Goal: Information Seeking & Learning: Learn about a topic

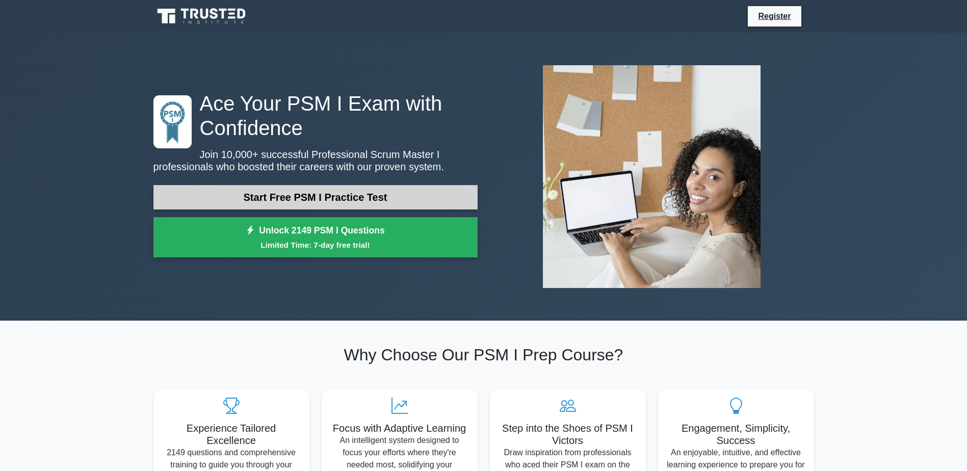
click at [345, 202] on link "Start Free PSM I Practice Test" at bounding box center [315, 197] width 324 height 24
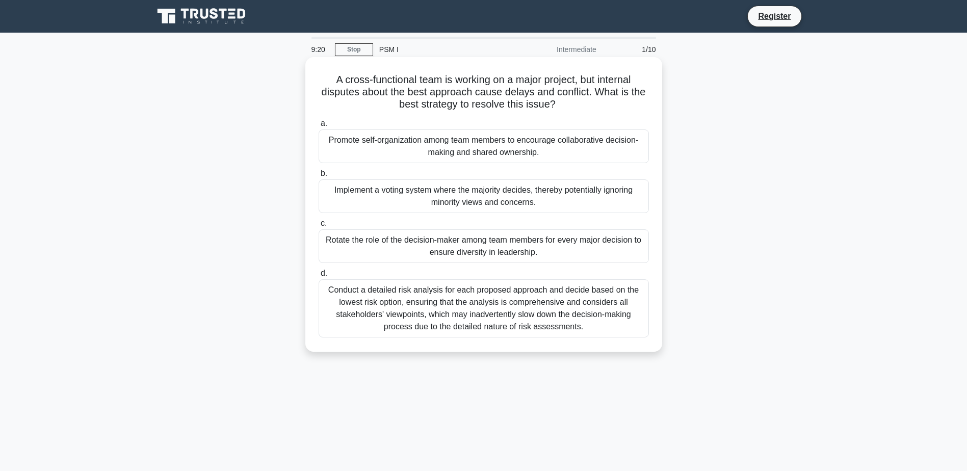
click at [411, 303] on div "Conduct a detailed risk analysis for each proposed approach and decide based on…" at bounding box center [484, 308] width 330 height 58
click at [319, 277] on input "d. Conduct a detailed risk analysis for each proposed approach and decide based…" at bounding box center [319, 273] width 0 height 7
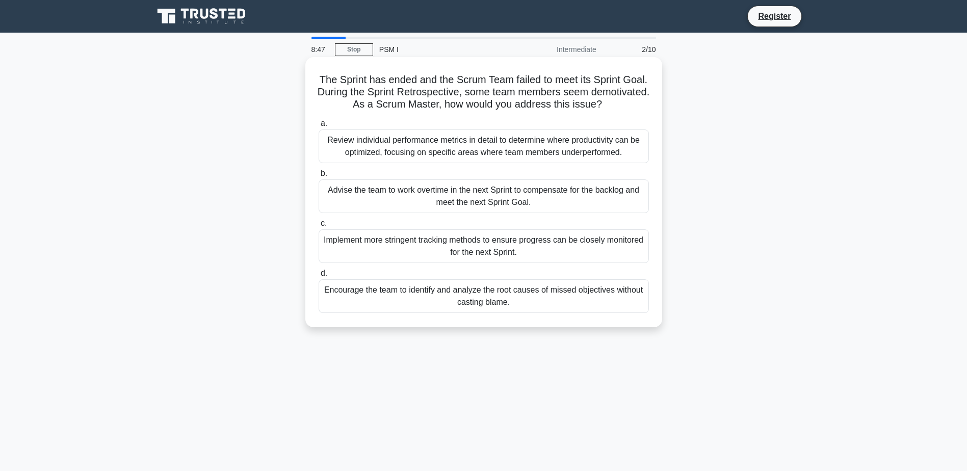
click at [535, 300] on div "Encourage the team to identify and analyze the root causes of missed objectives…" at bounding box center [484, 296] width 330 height 34
click at [319, 277] on input "d. Encourage the team to identify and analyze the root causes of missed objecti…" at bounding box center [319, 273] width 0 height 7
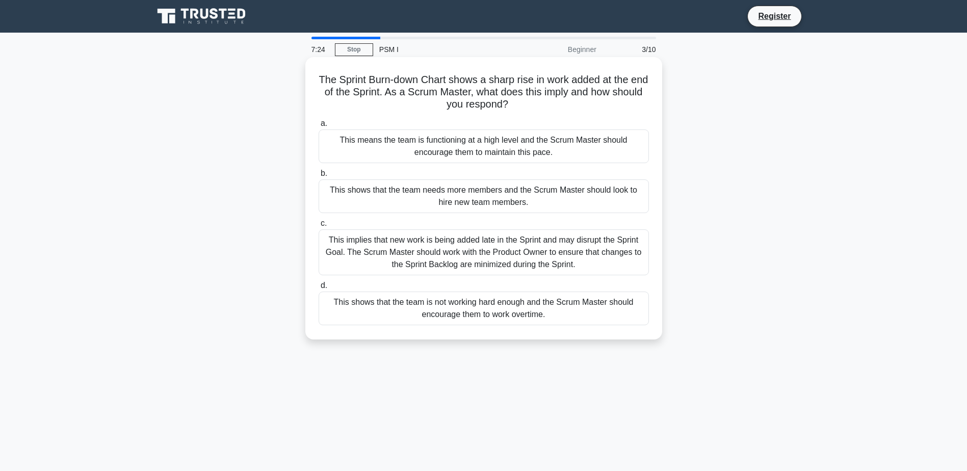
click at [429, 259] on div "This implies that new work is being added late in the Sprint and may disrupt th…" at bounding box center [484, 252] width 330 height 46
click at [319, 227] on input "c. This implies that new work is being added late in the Sprint and may disrupt…" at bounding box center [319, 223] width 0 height 7
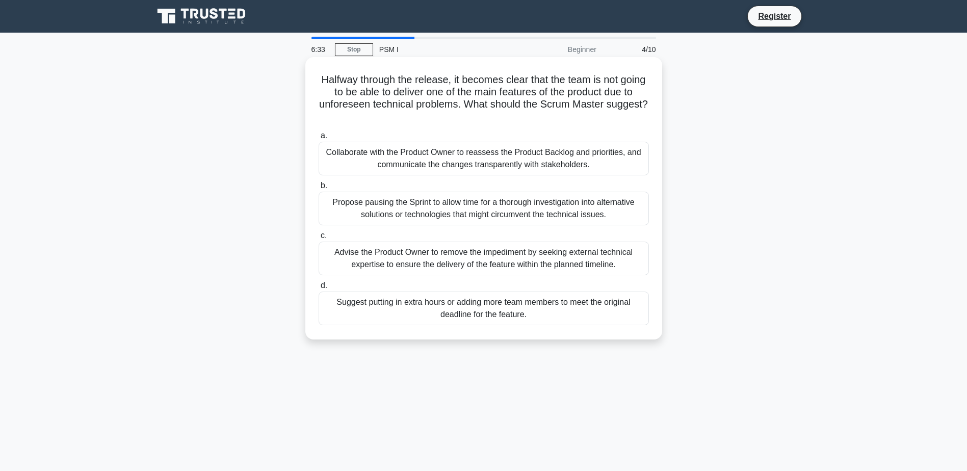
click at [514, 203] on div "Propose pausing the Sprint to allow time for a thorough investigation into alte…" at bounding box center [484, 209] width 330 height 34
click at [319, 189] on input "b. Propose pausing the Sprint to allow time for a thorough investigation into a…" at bounding box center [319, 186] width 0 height 7
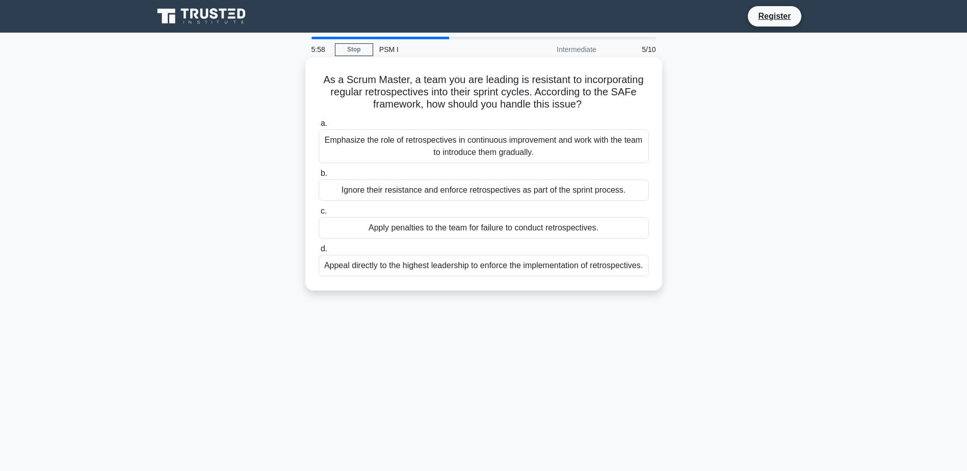
click at [484, 151] on div "Emphasize the role of retrospectives in continuous improvement and work with th…" at bounding box center [484, 146] width 330 height 34
click at [319, 127] on input "a. Emphasize the role of retrospectives in continuous improvement and work with…" at bounding box center [319, 123] width 0 height 7
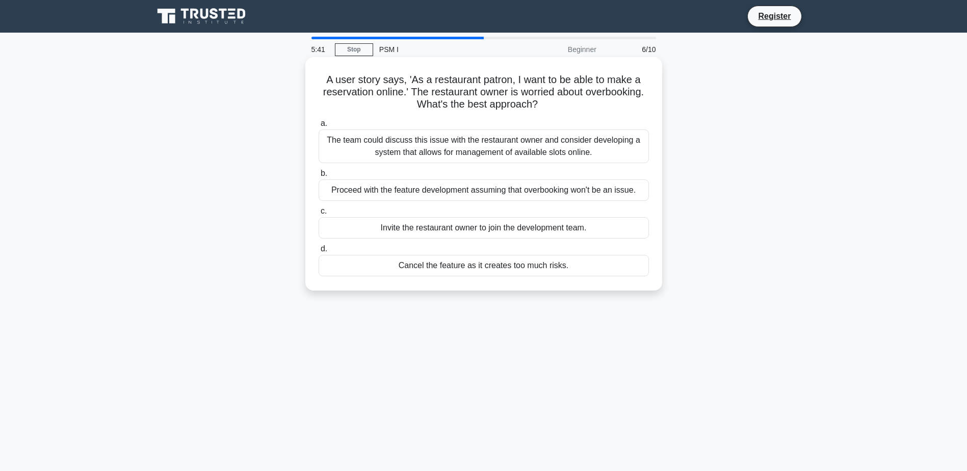
click at [558, 95] on h5 "A user story says, 'As a restaurant patron, I want to be able to make a reserva…" at bounding box center [484, 92] width 332 height 38
click at [570, 152] on div "The team could discuss this issue with the restaurant owner and consider develo…" at bounding box center [484, 146] width 330 height 34
click at [319, 127] on input "a. The team could discuss this issue with the restaurant owner and consider dev…" at bounding box center [319, 123] width 0 height 7
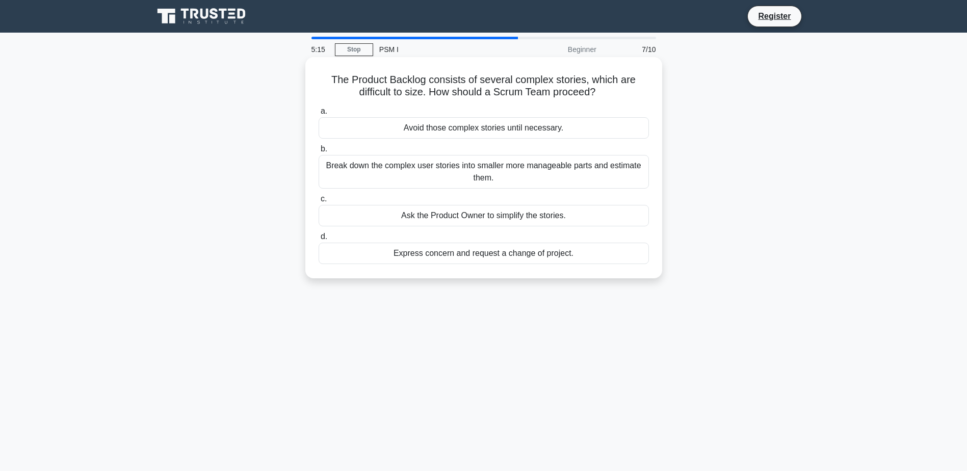
click at [577, 170] on div "Break down the complex user stories into smaller more manageable parts and esti…" at bounding box center [484, 172] width 330 height 34
click at [319, 152] on input "b. Break down the complex user stories into smaller more manageable parts and e…" at bounding box center [319, 149] width 0 height 7
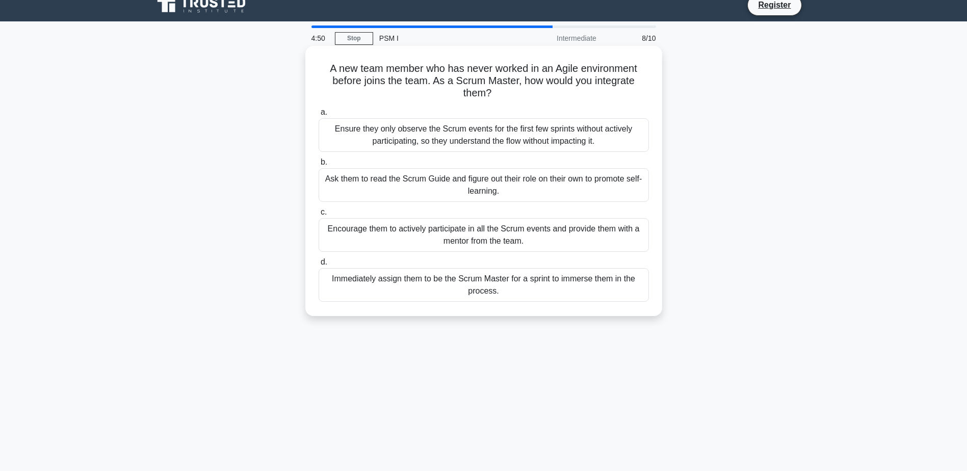
scroll to position [12, 0]
click at [572, 239] on div "Encourage them to actively participate in all the Scrum events and provide them…" at bounding box center [484, 235] width 330 height 34
click at [319, 215] on input "c. Encourage them to actively participate in all the Scrum events and provide t…" at bounding box center [319, 212] width 0 height 7
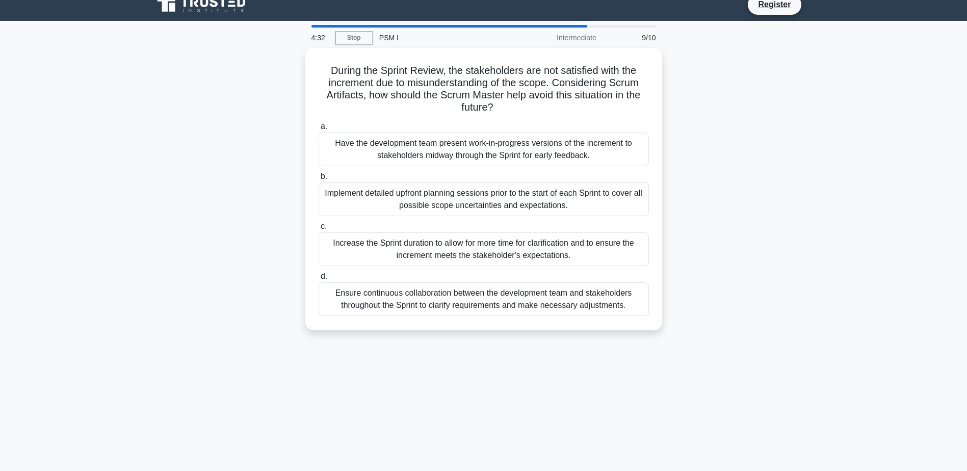
scroll to position [0, 0]
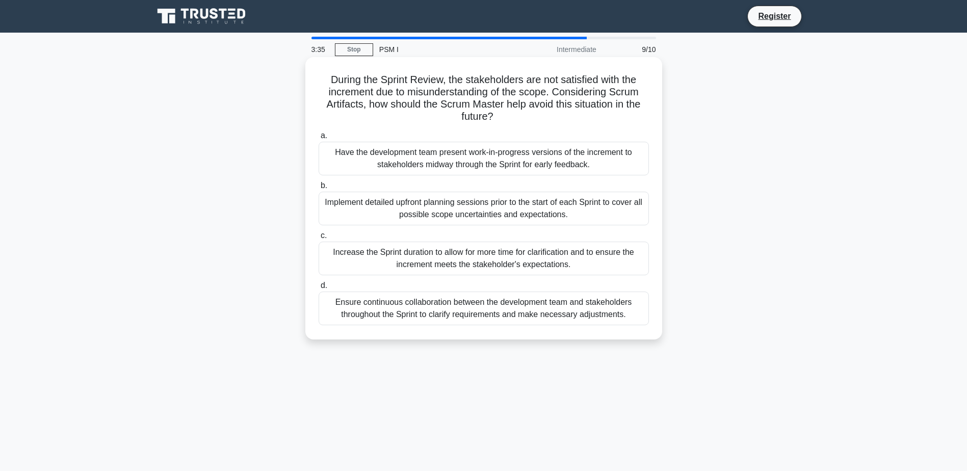
click at [492, 303] on div "Ensure continuous collaboration between the development team and stakeholders t…" at bounding box center [484, 309] width 330 height 34
click at [319, 289] on input "d. Ensure continuous collaboration between the development team and stakeholder…" at bounding box center [319, 285] width 0 height 7
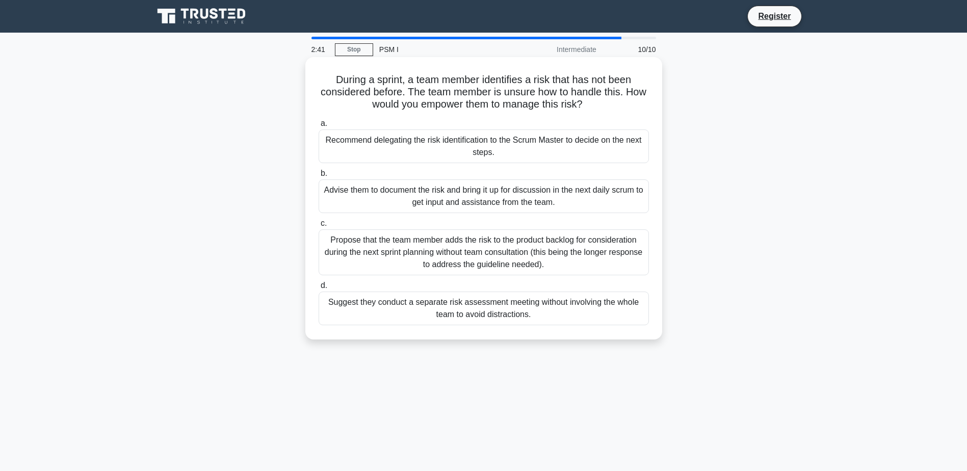
click at [484, 200] on div "Advise them to document the risk and bring it up for discussion in the next dai…" at bounding box center [484, 196] width 330 height 34
click at [319, 177] on input "b. Advise them to document the risk and bring it up for discussion in the next …" at bounding box center [319, 173] width 0 height 7
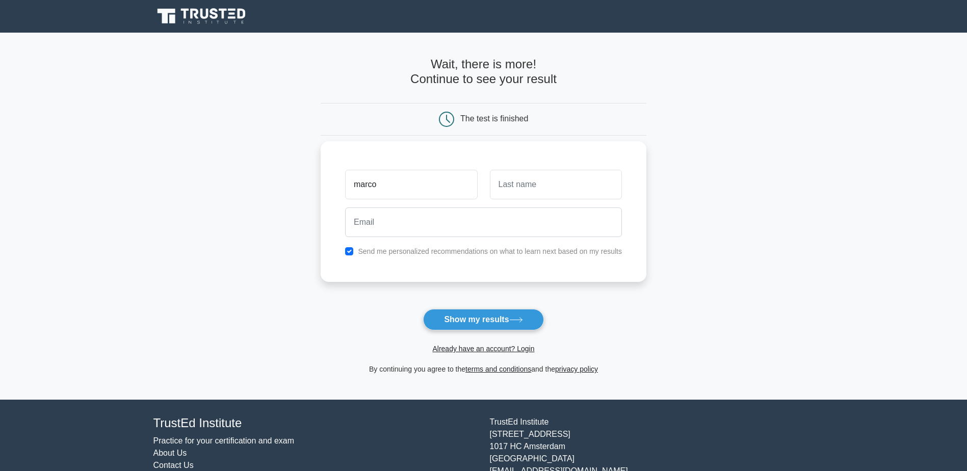
type input "marco"
type input "marchetti"
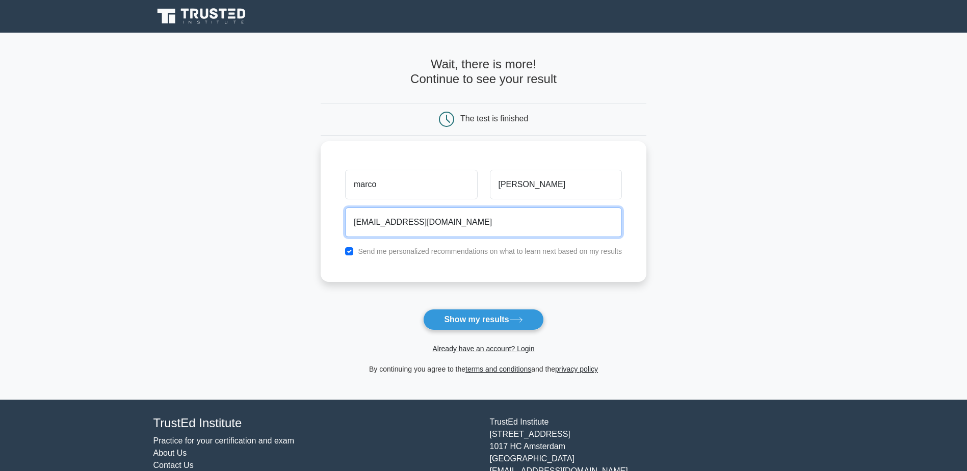
type input "tnt_87@live.it"
click at [349, 254] on input "checkbox" at bounding box center [349, 251] width 8 height 8
checkbox input "false"
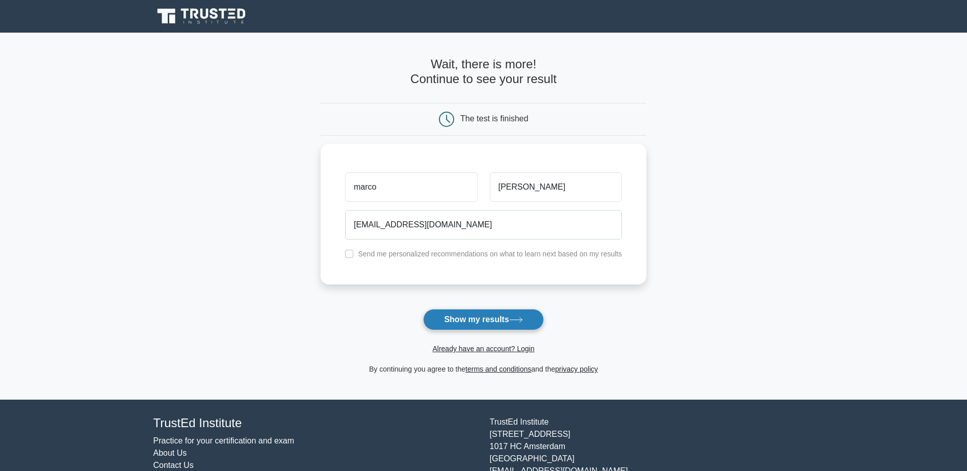
click at [495, 321] on button "Show my results" at bounding box center [483, 319] width 120 height 21
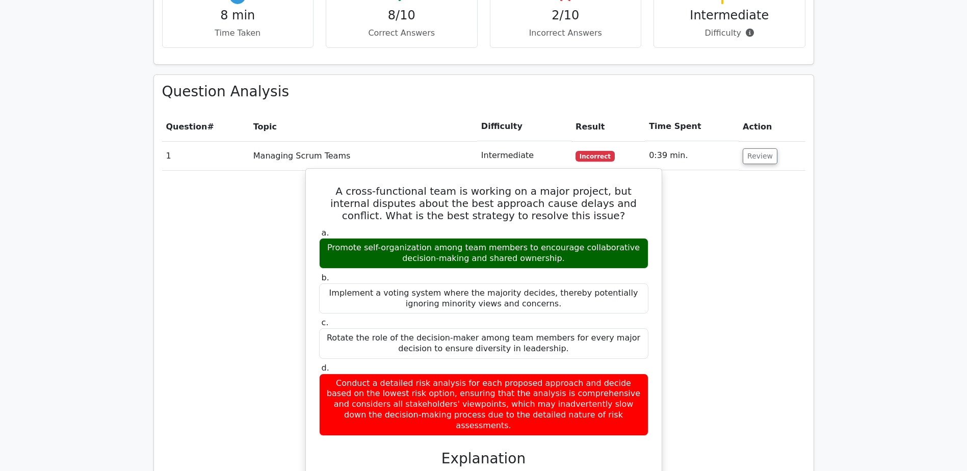
scroll to position [758, 0]
